Goal: Find specific page/section: Find specific page/section

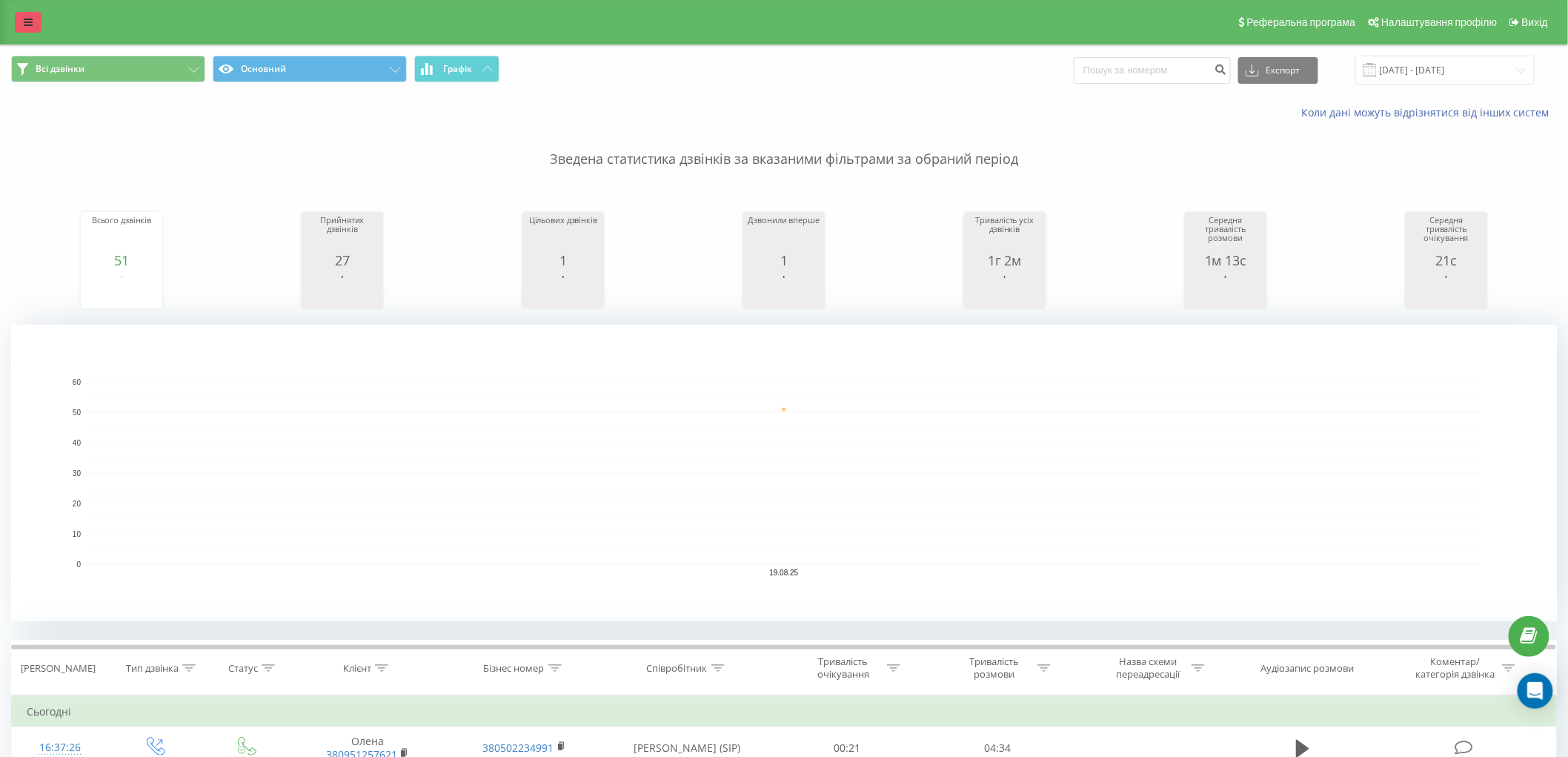
click at [21, 19] on link at bounding box center [27, 22] width 27 height 21
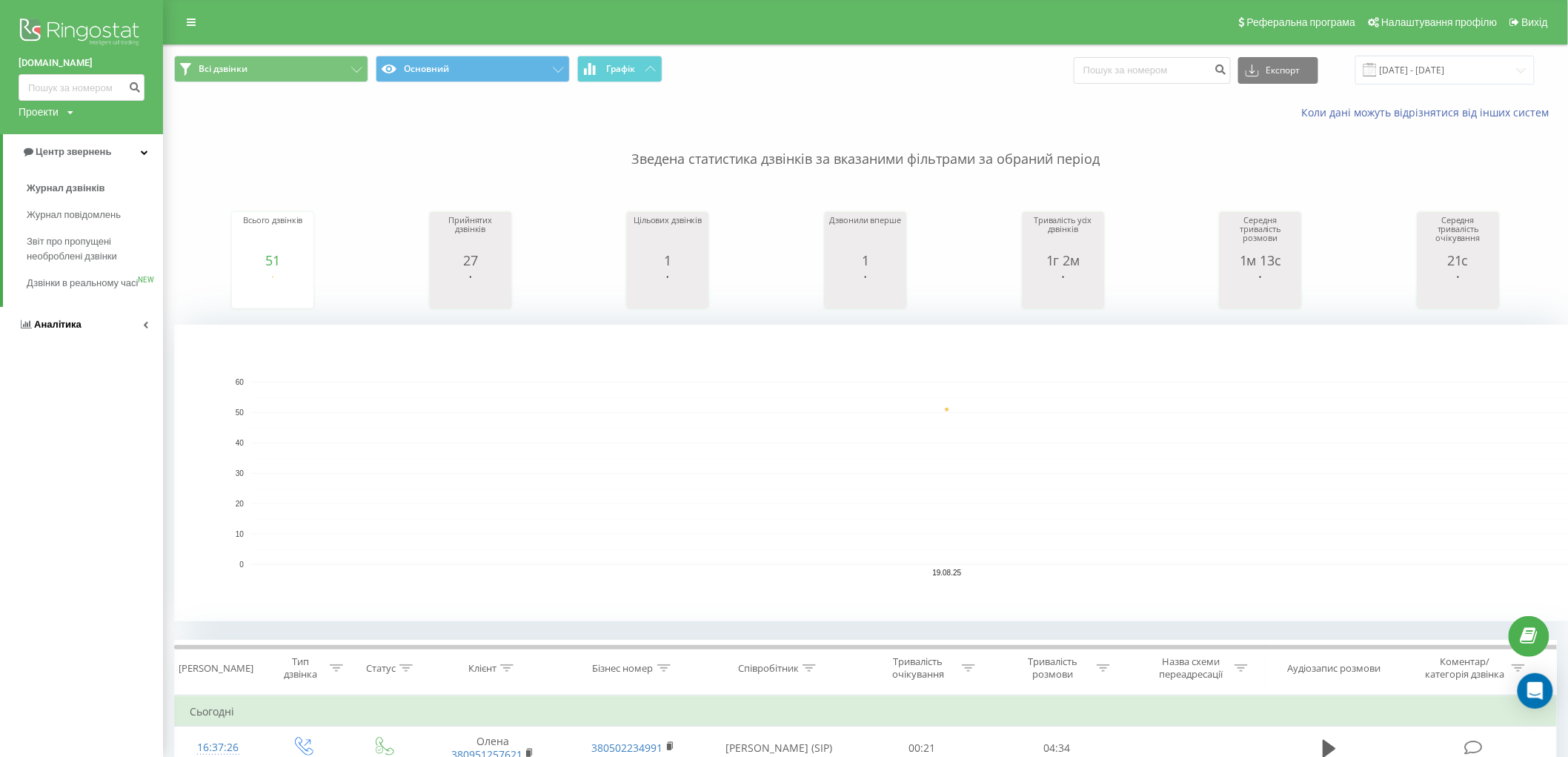
click at [60, 332] on span "Аналiтика" at bounding box center [50, 324] width 63 height 15
click at [99, 234] on span "Співробітники у реальному часі" at bounding box center [83, 231] width 113 height 30
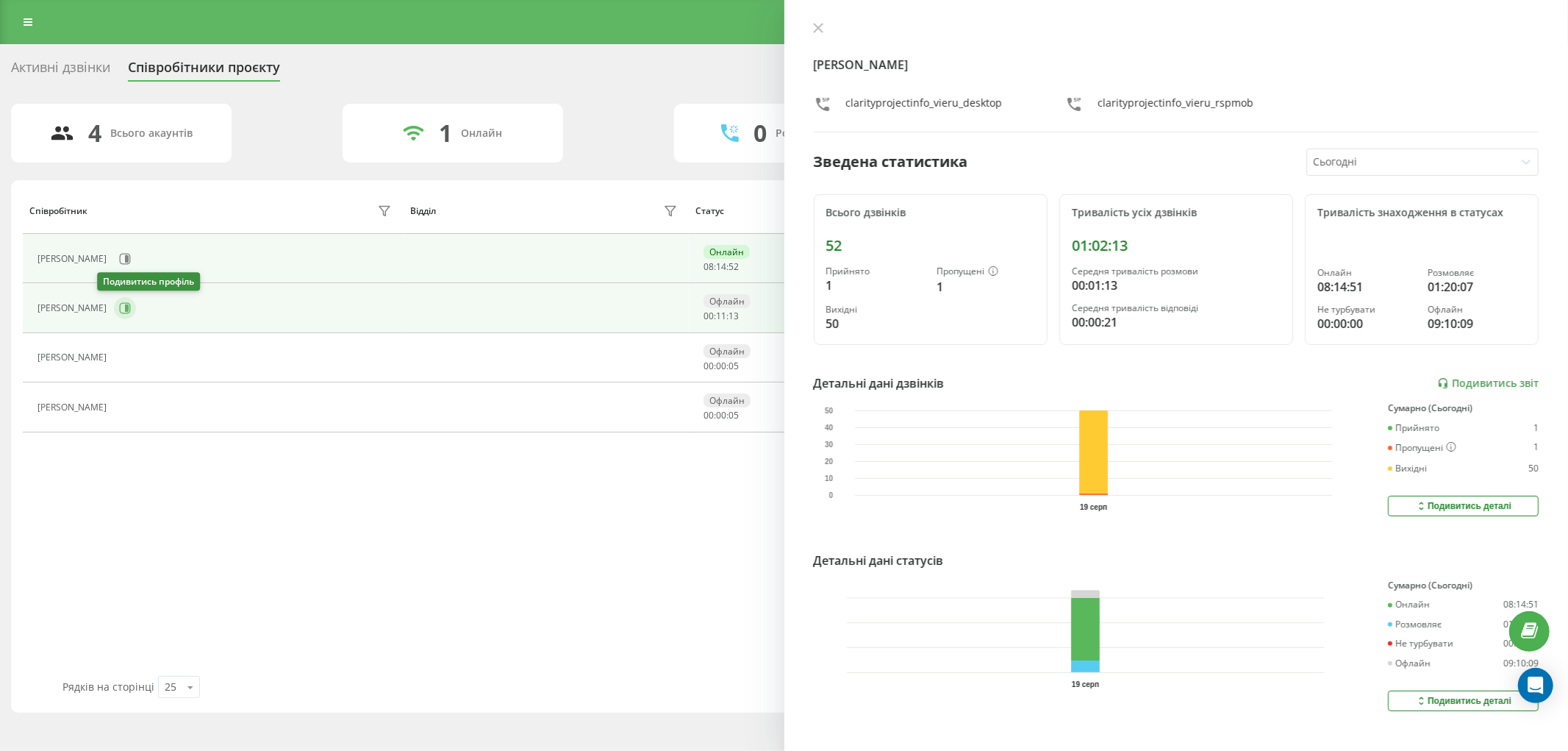
click at [114, 307] on button at bounding box center [124, 308] width 22 height 22
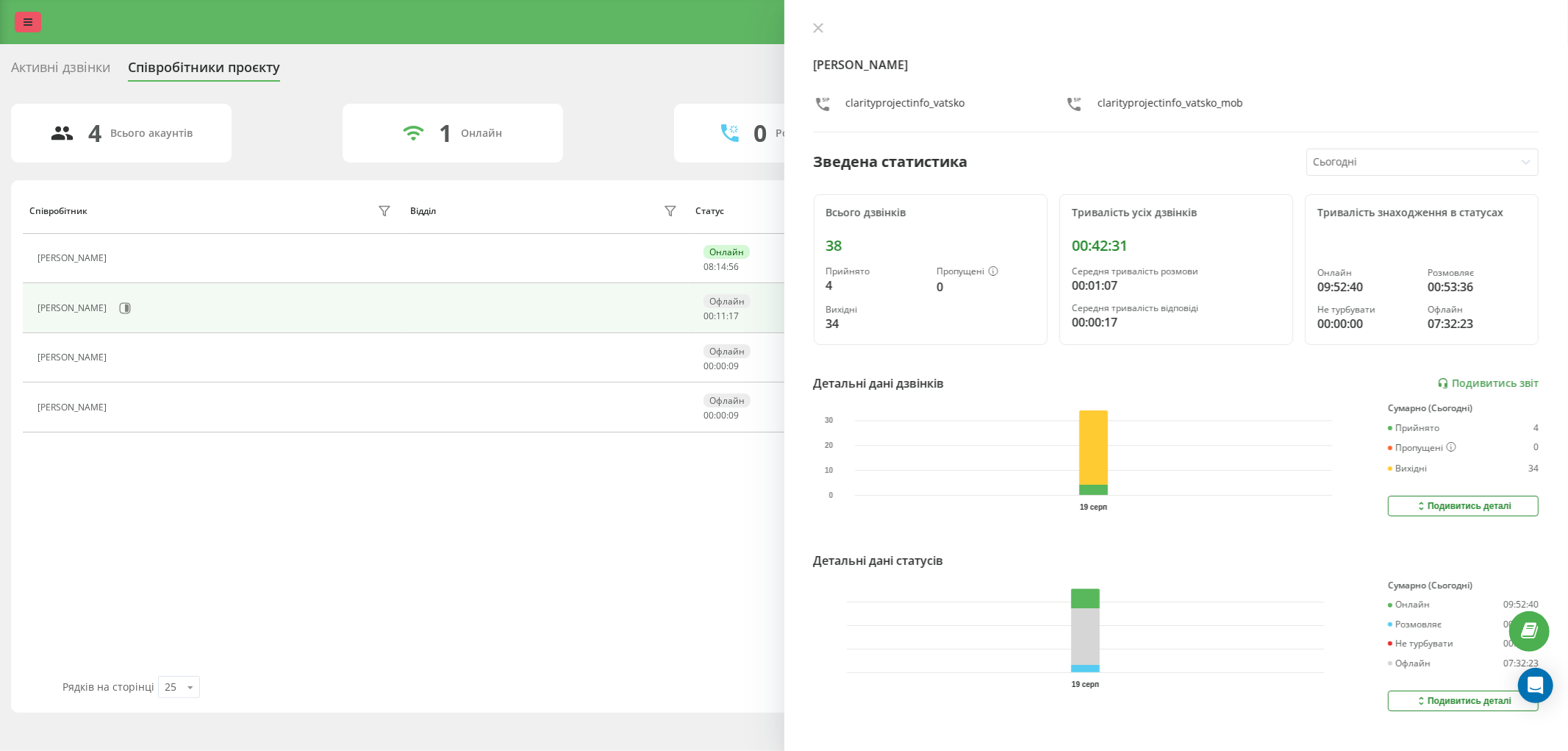
click at [24, 24] on icon at bounding box center [28, 22] width 9 height 11
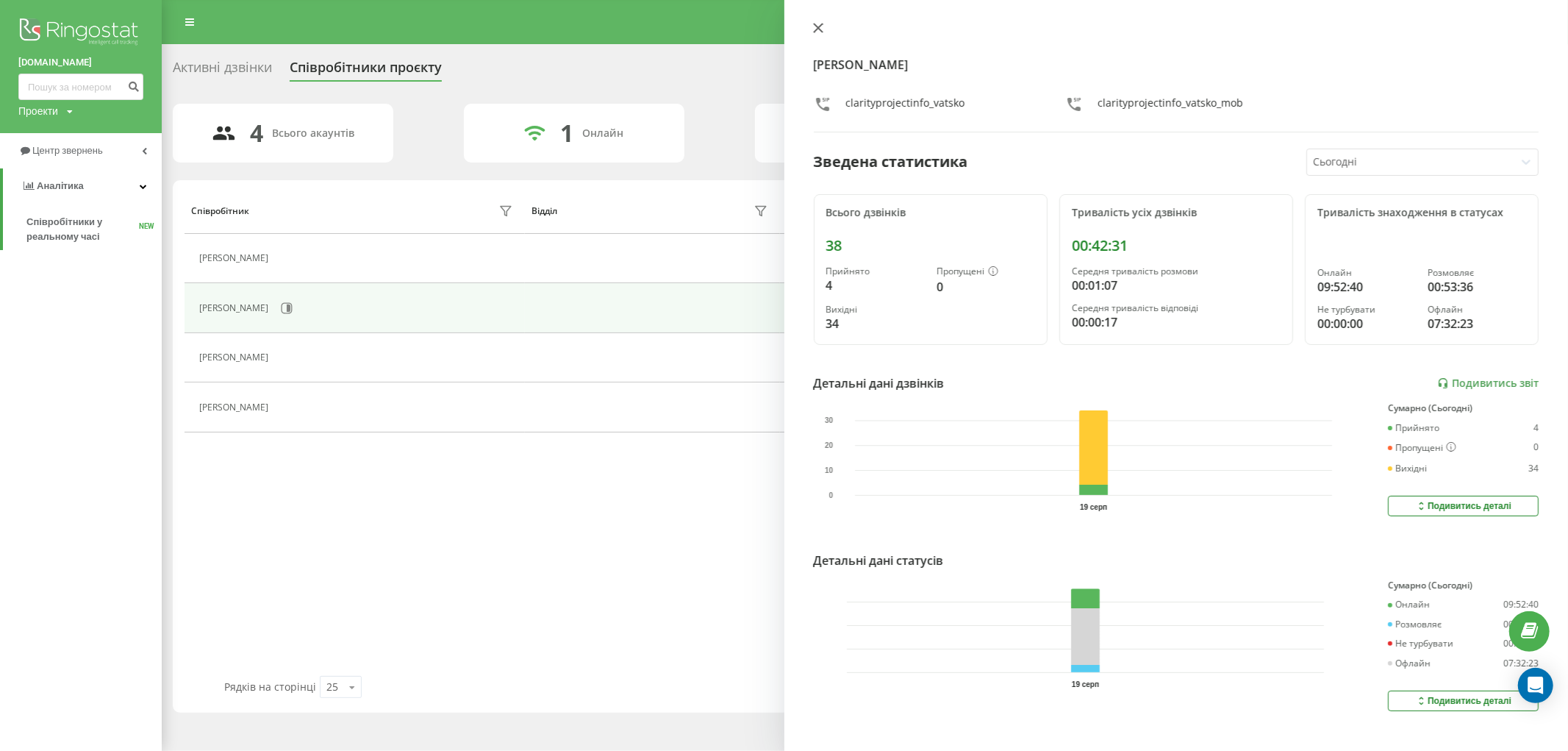
click at [821, 26] on icon at bounding box center [819, 28] width 11 height 11
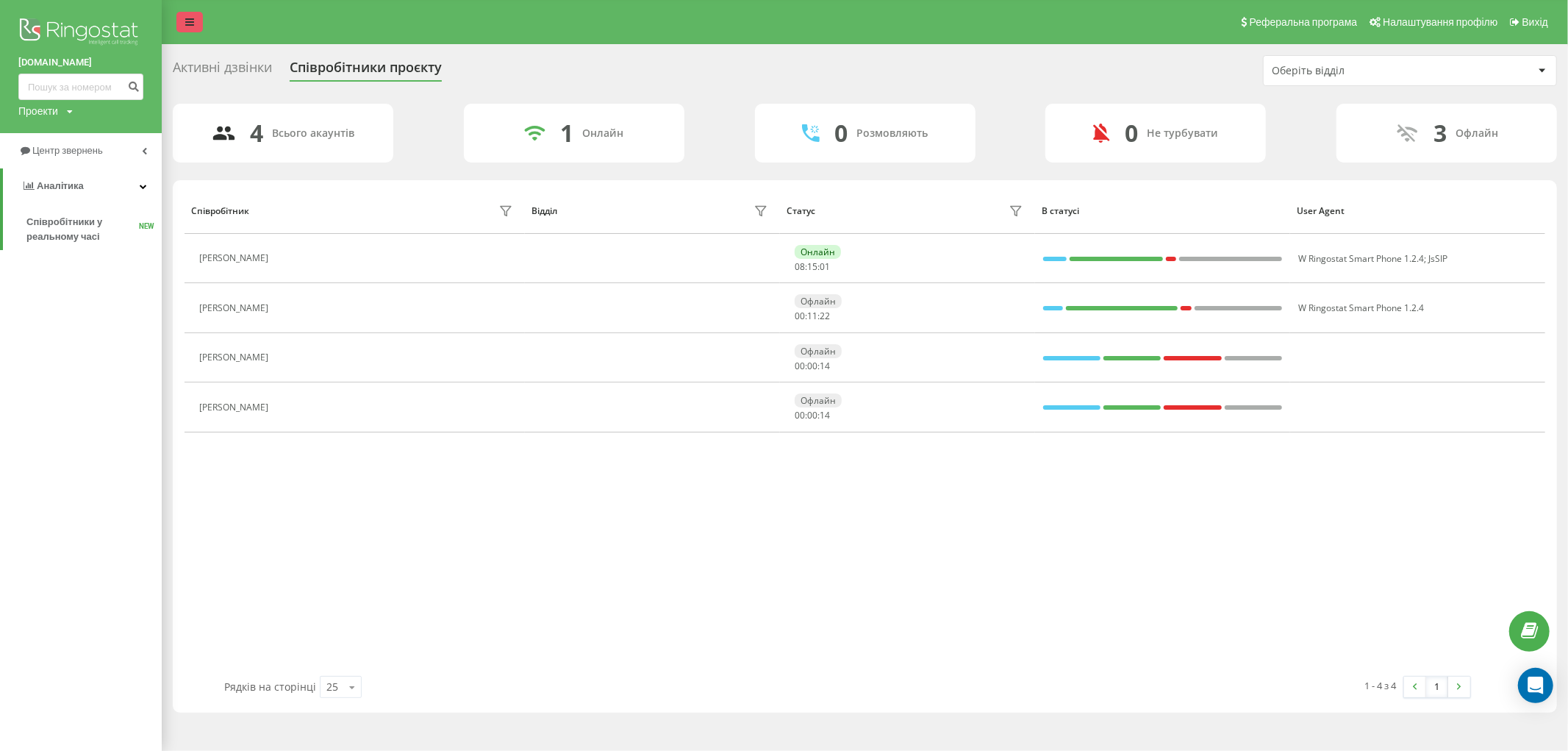
click at [191, 22] on icon at bounding box center [190, 22] width 9 height 11
